Goal: Task Accomplishment & Management: Use online tool/utility

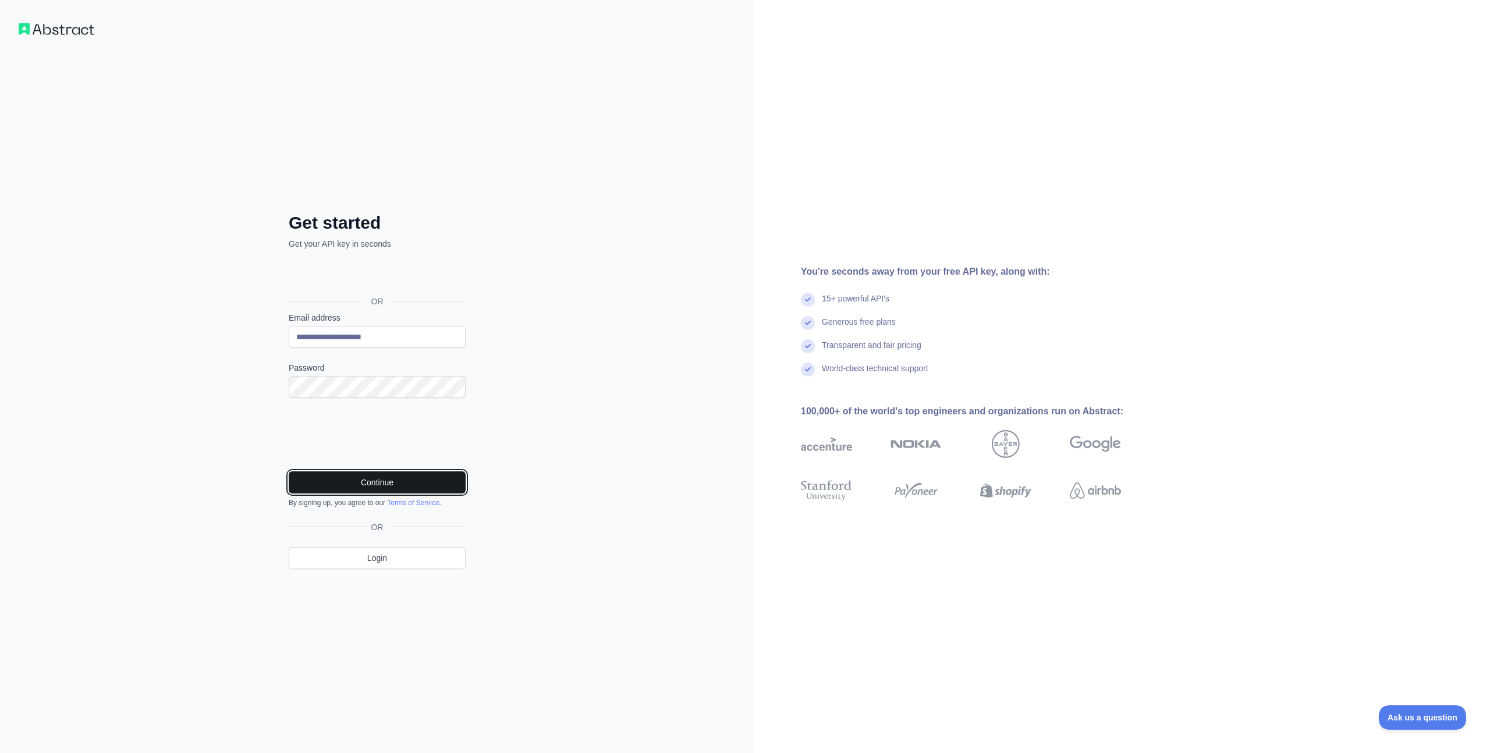
click at [371, 475] on button "Continue" at bounding box center [377, 482] width 177 height 22
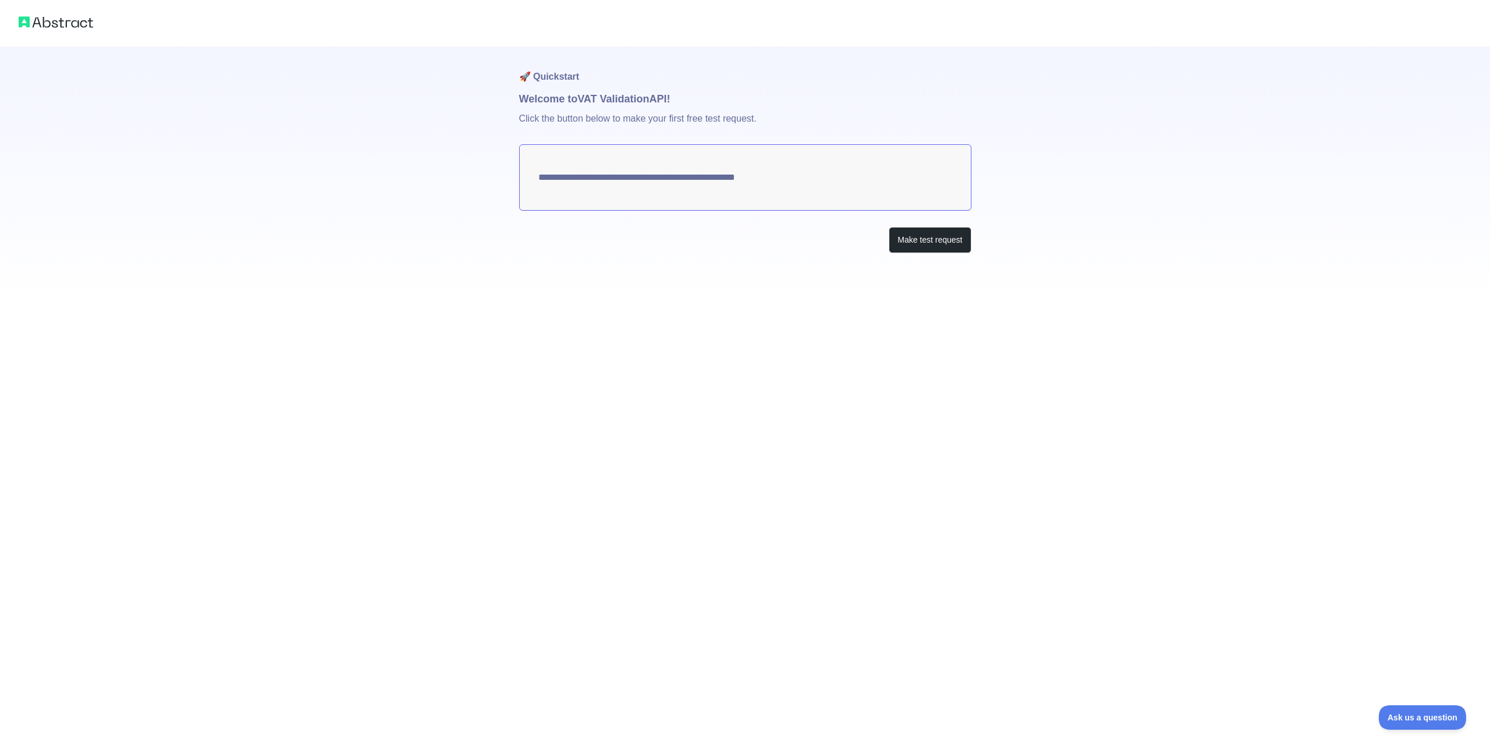
click at [722, 178] on textarea "**********" at bounding box center [745, 177] width 452 height 66
click at [919, 242] on button "Make test request" at bounding box center [930, 240] width 82 height 26
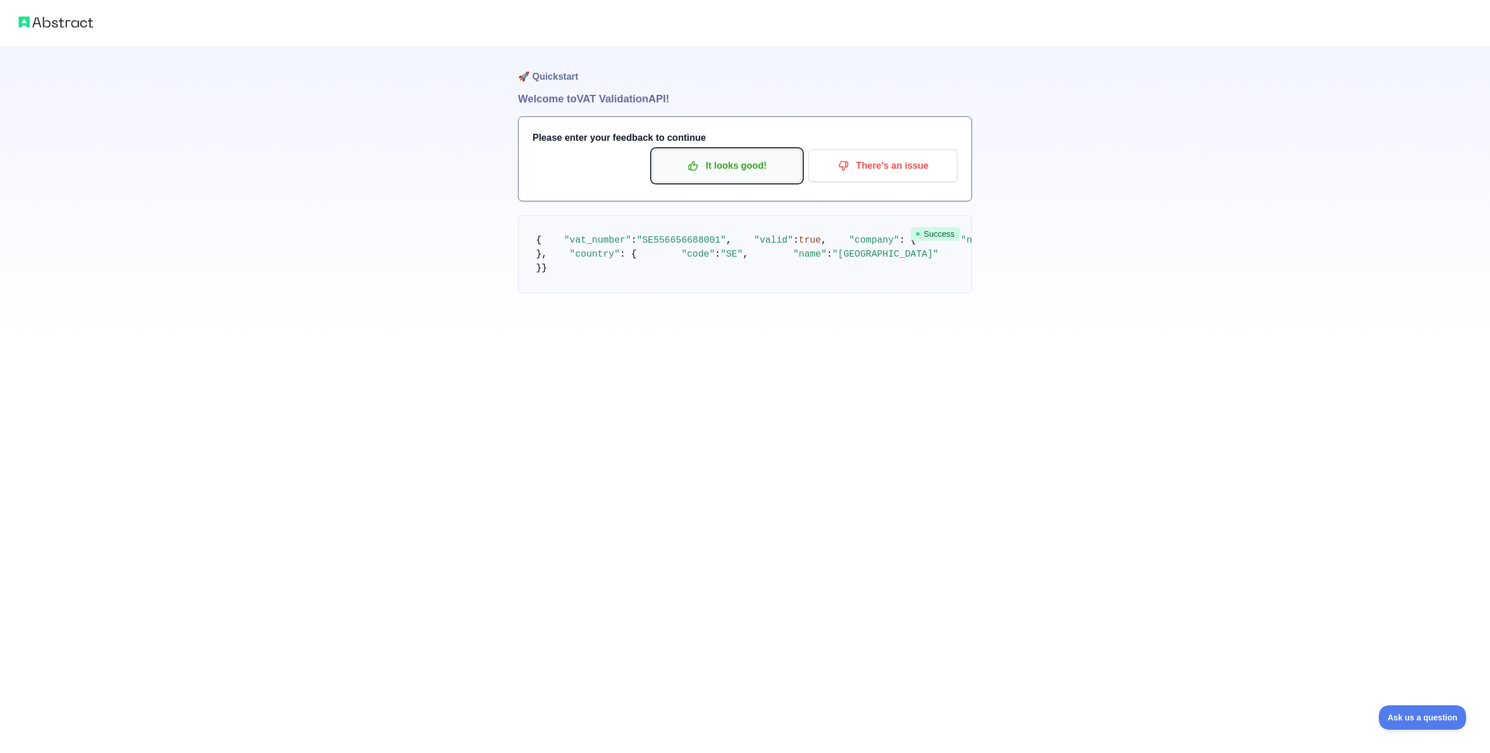
click at [753, 165] on p "It looks good!" at bounding box center [727, 166] width 132 height 20
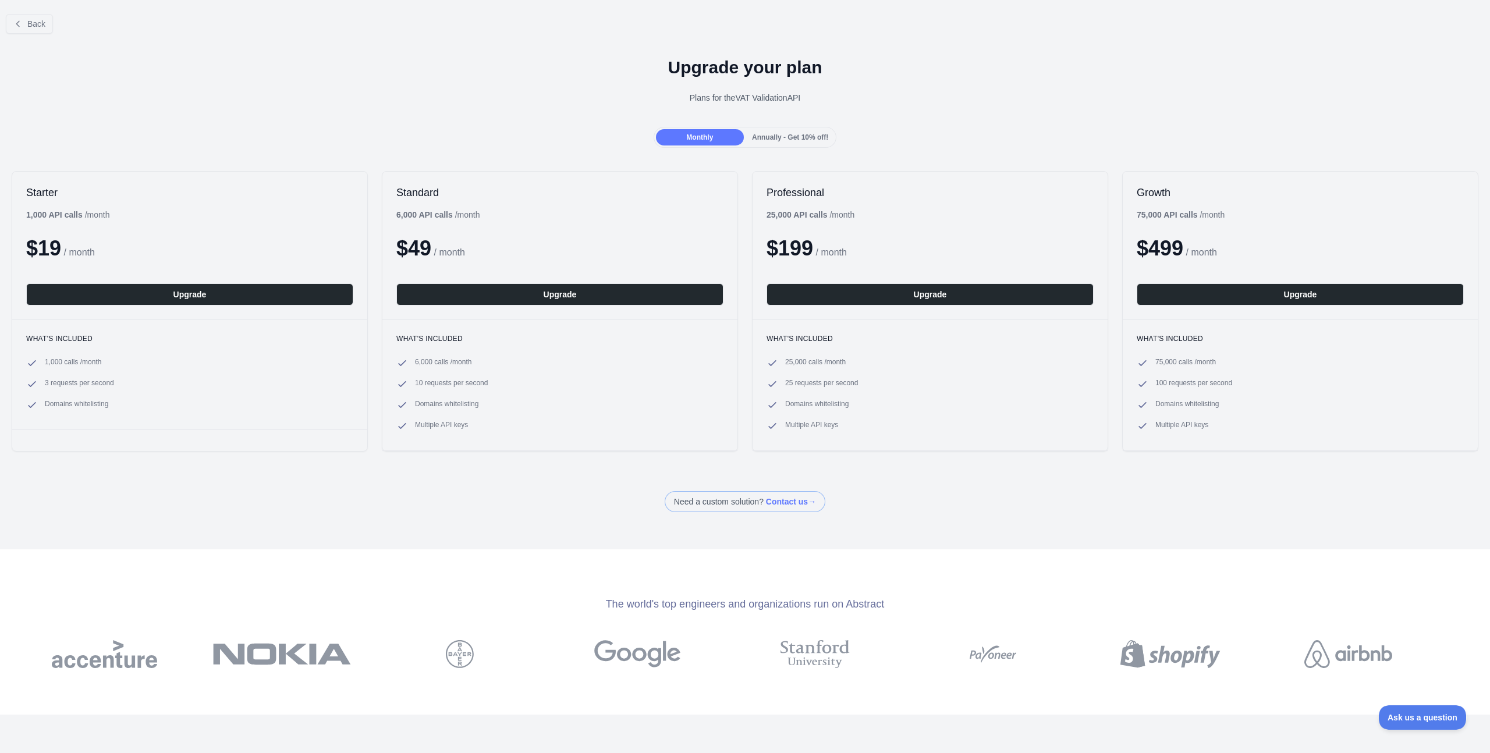
click at [150, 220] on div "Starter 1,000 API calls / month $ 19 / month Upgrade" at bounding box center [189, 246] width 355 height 148
click at [780, 134] on span "Annually - Get 10% off!" at bounding box center [790, 137] width 76 height 8
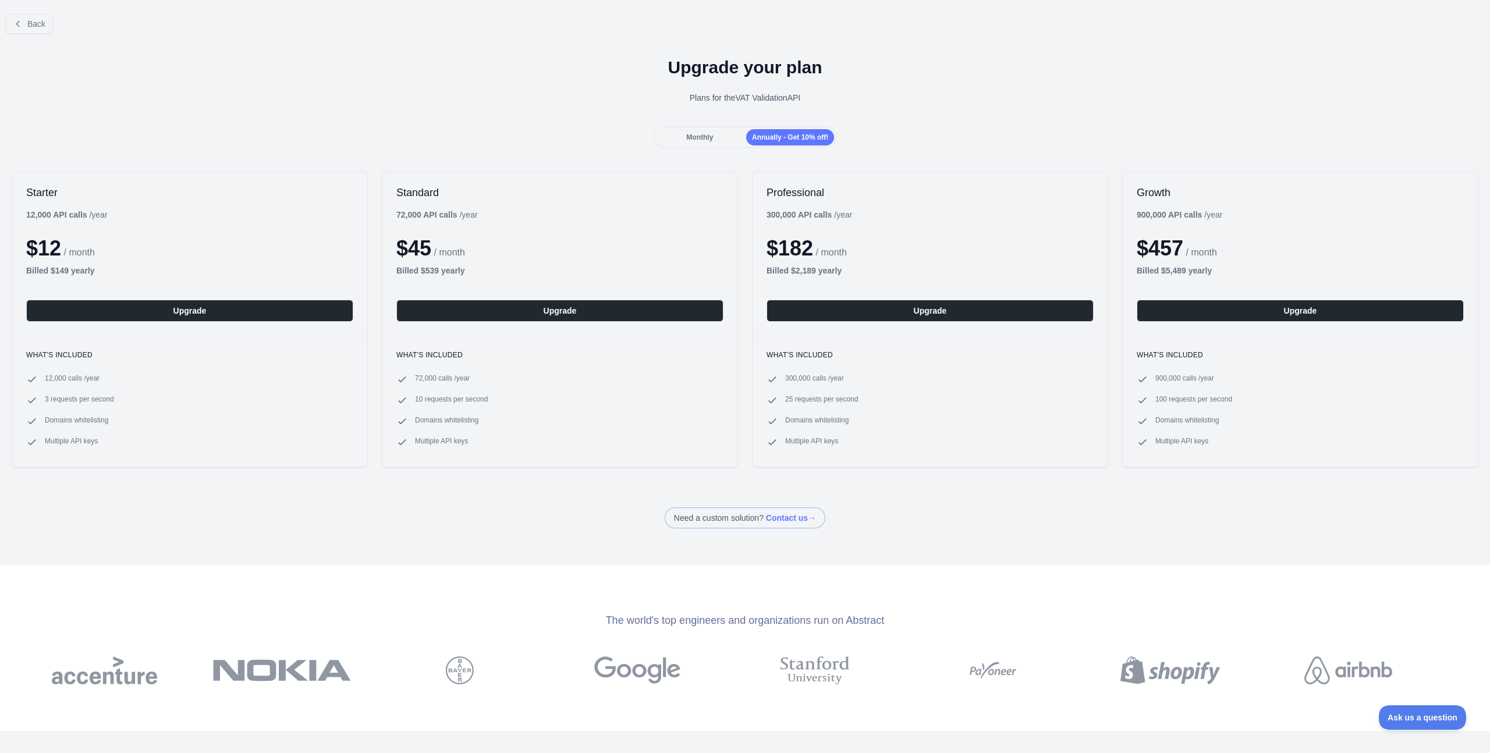
click at [687, 139] on span "Monthly" at bounding box center [699, 137] width 27 height 8
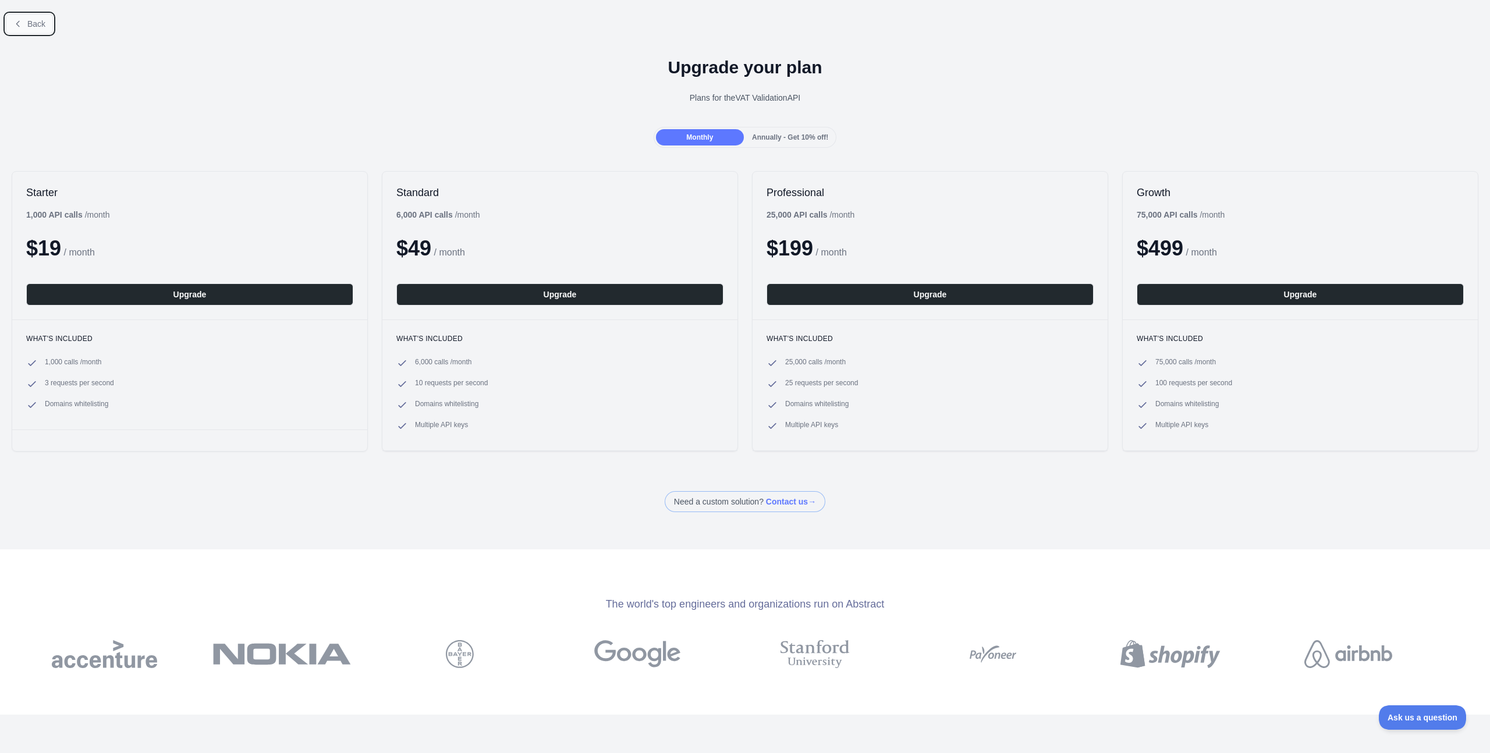
click at [20, 20] on icon at bounding box center [17, 23] width 9 height 9
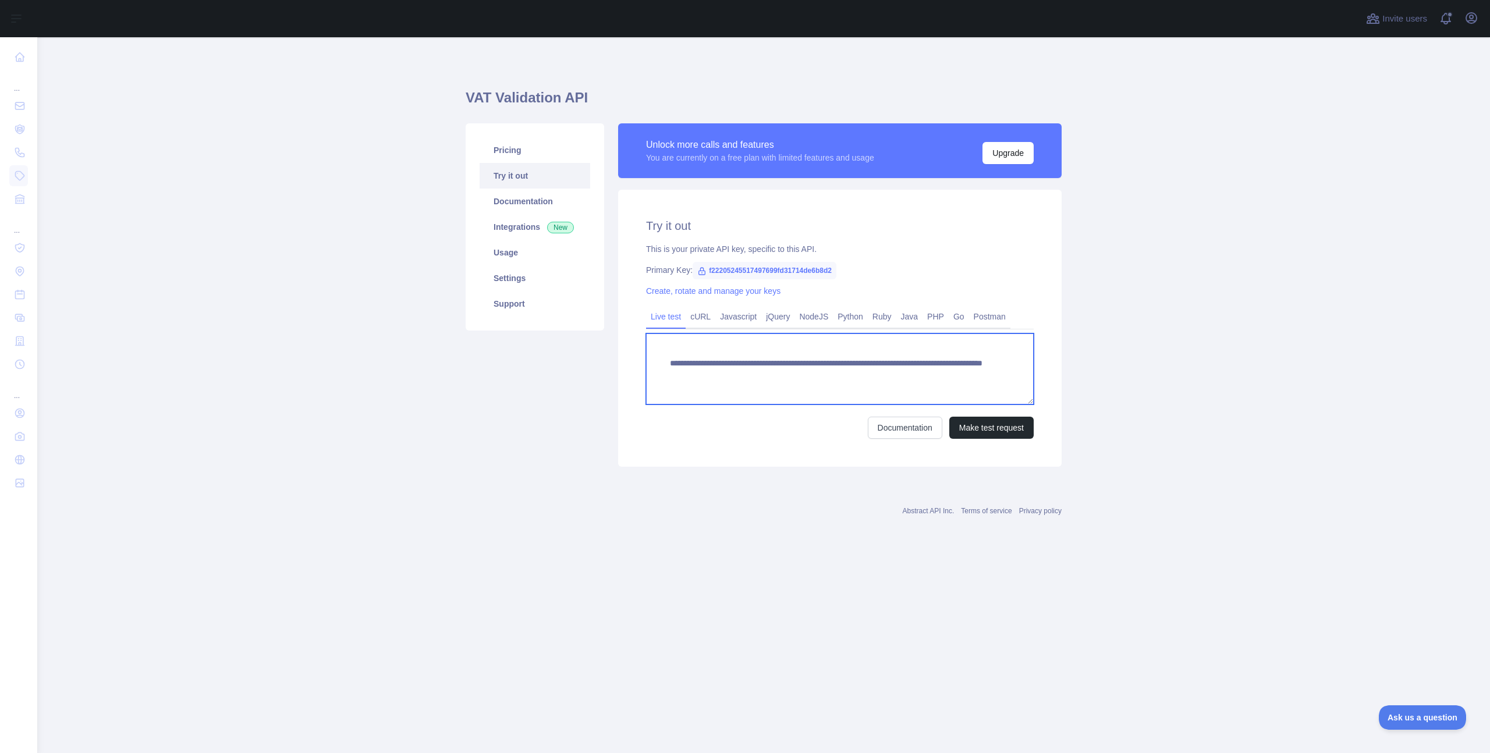
drag, startPoint x: 909, startPoint y: 375, endPoint x: 995, endPoint y: 371, distance: 86.2
click at [995, 371] on textarea "**********" at bounding box center [840, 368] width 388 height 71
paste textarea "**********"
type textarea "**********"
click at [976, 426] on button "Make test request" at bounding box center [991, 428] width 84 height 22
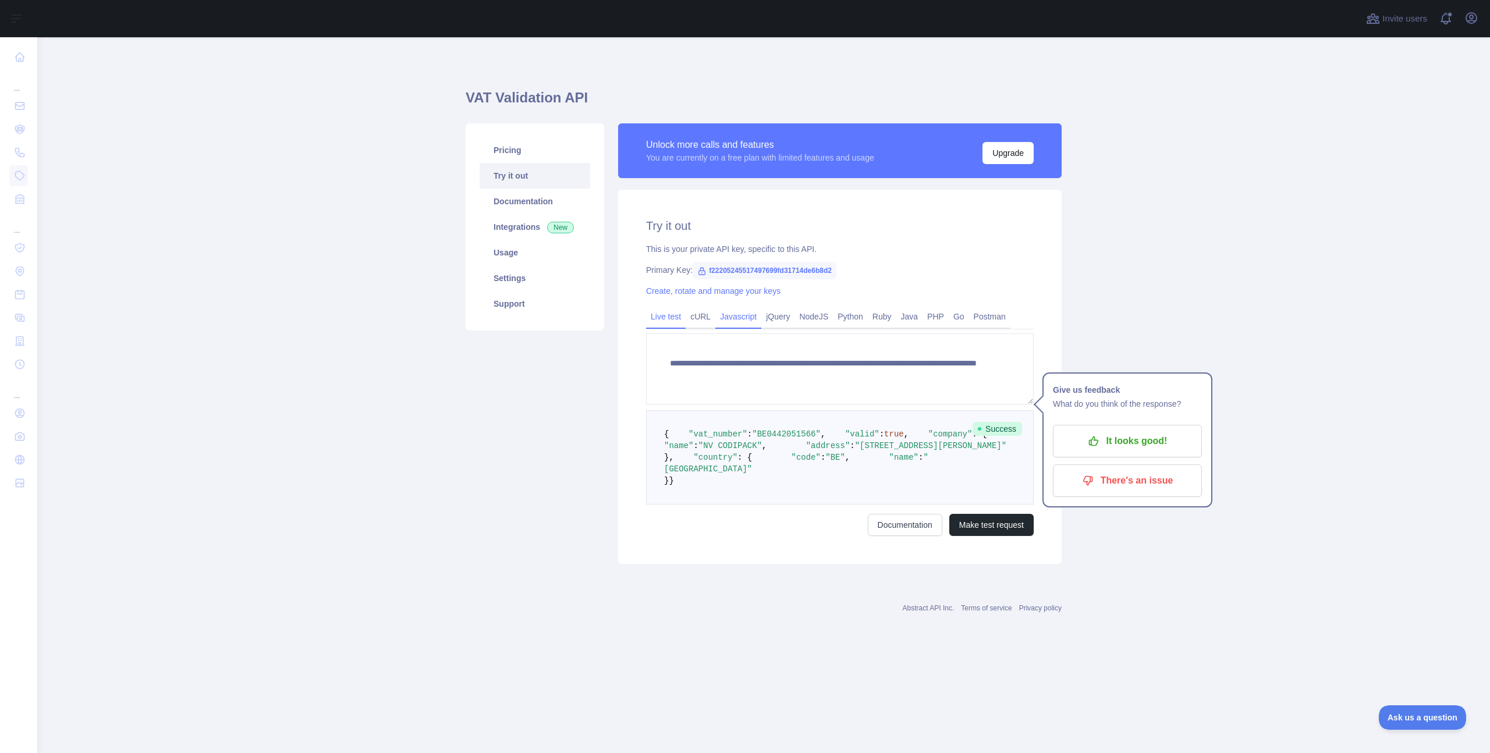
click at [732, 315] on link "Javascript" at bounding box center [738, 316] width 46 height 19
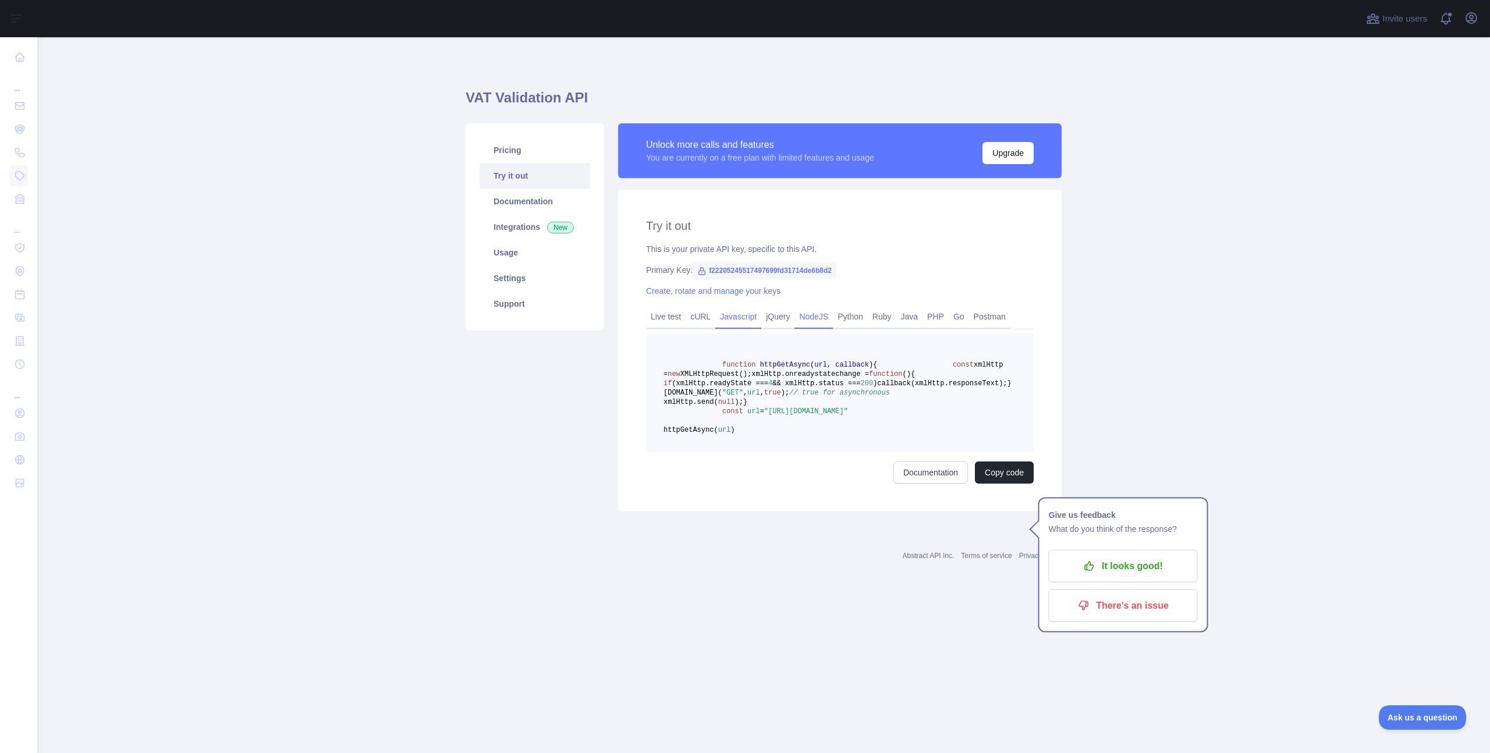
click at [818, 318] on link "NodeJS" at bounding box center [813, 316] width 38 height 19
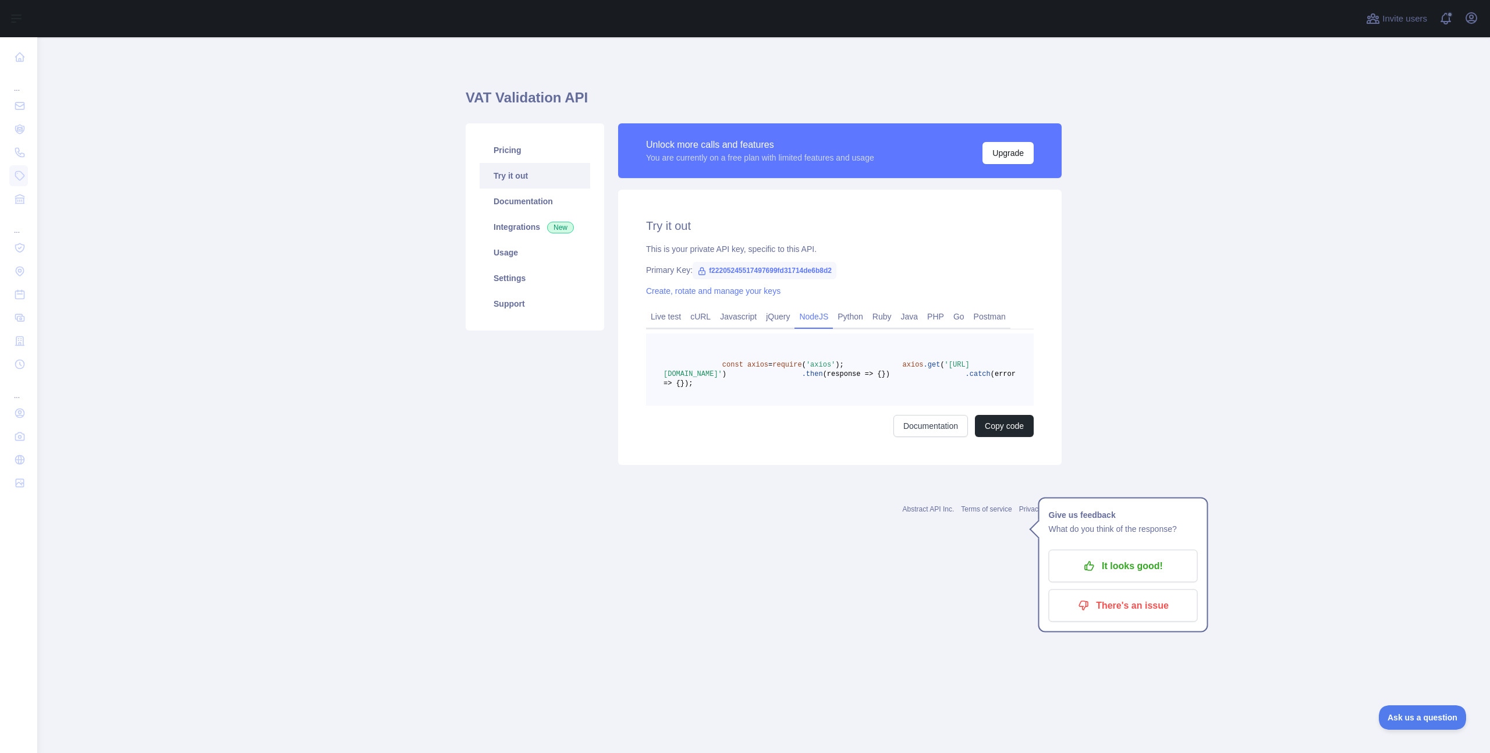
drag, startPoint x: 664, startPoint y: 383, endPoint x: 830, endPoint y: 381, distance: 166.4
click at [830, 378] on span "'https://vat.abstractapi.com/v1/validate/?api_key=f22205245517497699fd31714de6b…" at bounding box center [816, 369] width 306 height 17
click at [784, 269] on span "f22205245517497699fd31714de6b8d2" at bounding box center [764, 270] width 144 height 17
click at [785, 269] on span "f22205245517497699fd31714de6b8d2" at bounding box center [764, 270] width 144 height 17
copy span "f22205245517497699fd31714de6b8d2"
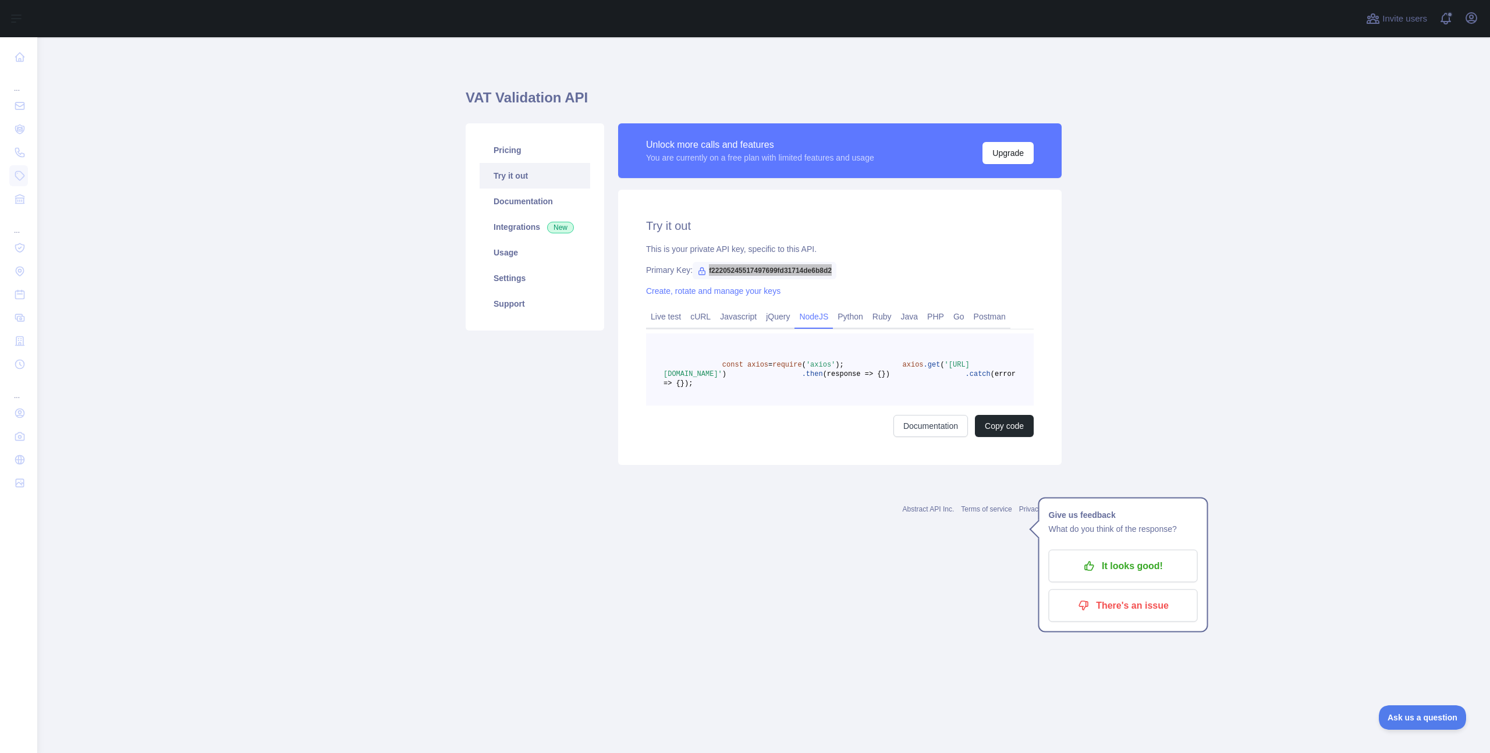
copy span "f22205245517497699fd31714de6b8d2"
drag, startPoint x: 769, startPoint y: 374, endPoint x: 876, endPoint y: 384, distance: 107.0
click at [876, 378] on span "'https://vat.abstractapi.com/v1/validate/?api_key=f22205245517497699fd31714de6b…" at bounding box center [816, 369] width 306 height 17
